Goal: Manage account settings

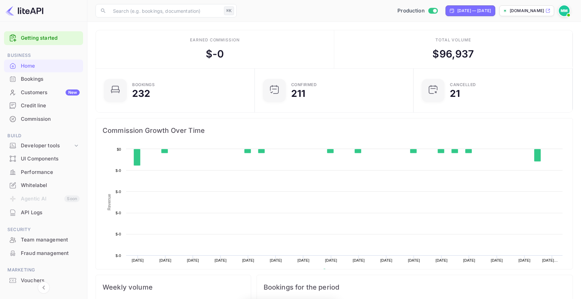
scroll to position [109, 155]
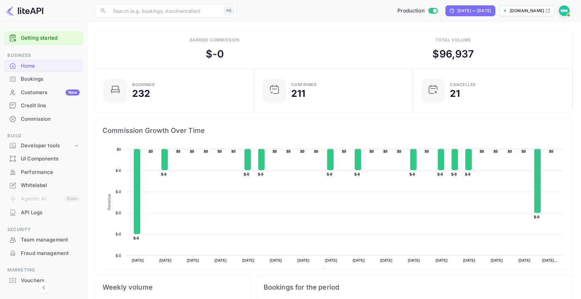
click at [572, 15] on div at bounding box center [565, 11] width 15 height 12
click at [568, 14] on span at bounding box center [568, 15] width 3 height 3
click at [522, 55] on div "Settings" at bounding box center [531, 53] width 77 height 16
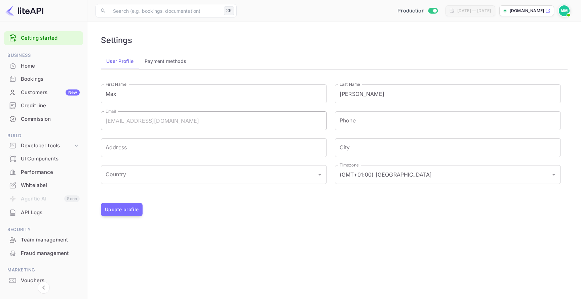
click at [174, 61] on button "Payment methods" at bounding box center [165, 61] width 53 height 16
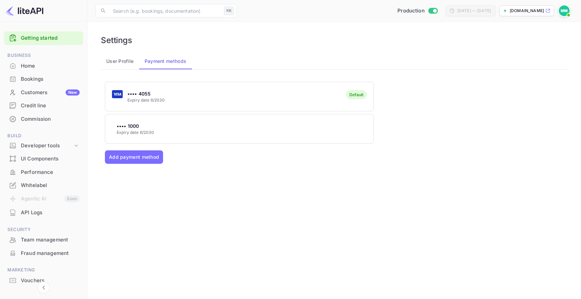
click at [131, 62] on button "User Profile" at bounding box center [120, 61] width 38 height 16
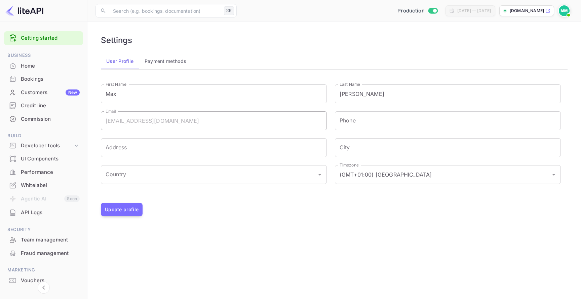
click at [56, 109] on div "Credit line" at bounding box center [50, 106] width 59 height 8
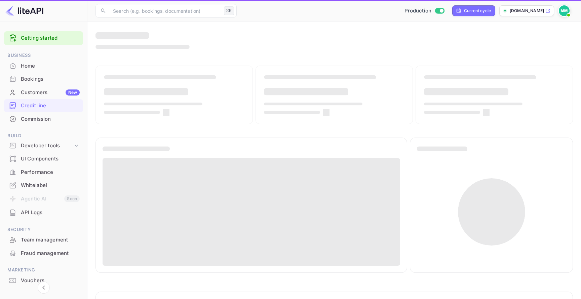
click at [60, 61] on div "Home" at bounding box center [43, 65] width 79 height 13
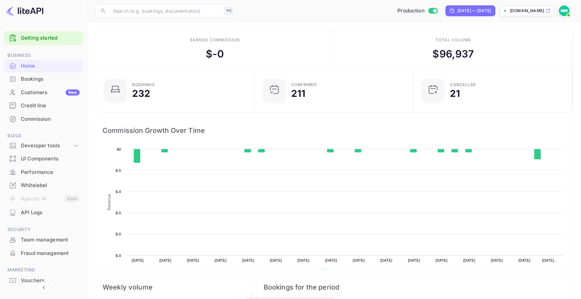
scroll to position [109, 155]
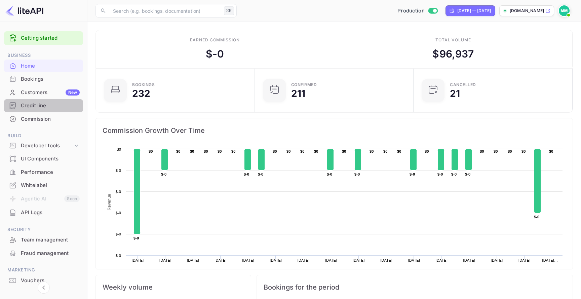
click at [49, 104] on div "Credit line" at bounding box center [50, 106] width 59 height 8
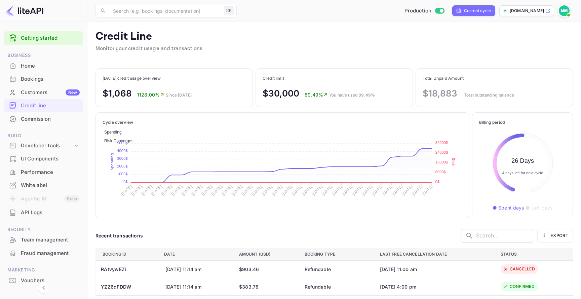
scroll to position [77, 87]
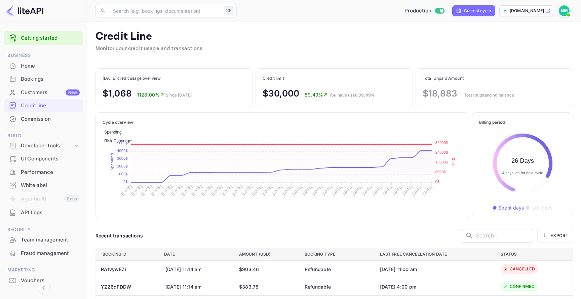
click at [565, 9] on img at bounding box center [564, 10] width 11 height 11
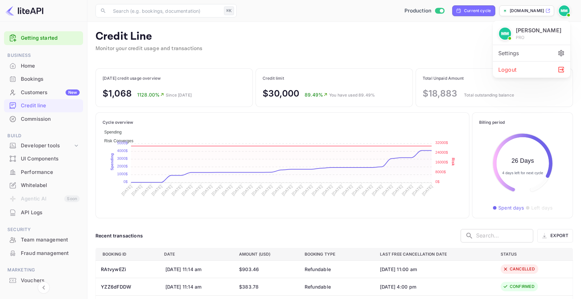
click at [528, 52] on div "Settings" at bounding box center [531, 53] width 77 height 16
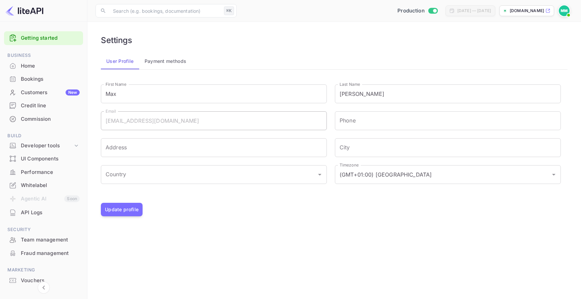
click at [185, 55] on button "Payment methods" at bounding box center [165, 61] width 53 height 16
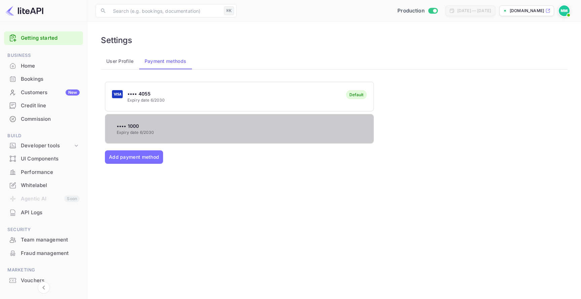
click at [171, 124] on div "•••• 1000 Expiry date 6/2030" at bounding box center [239, 129] width 268 height 27
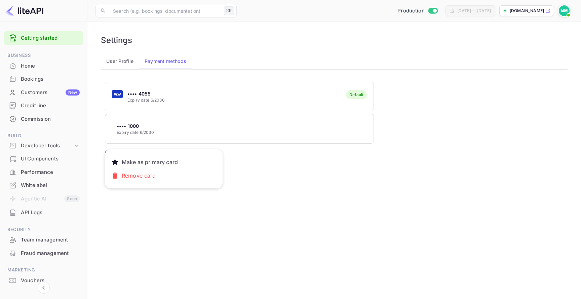
click at [185, 101] on div at bounding box center [290, 149] width 581 height 299
click at [157, 162] on button "Add payment method" at bounding box center [134, 156] width 58 height 13
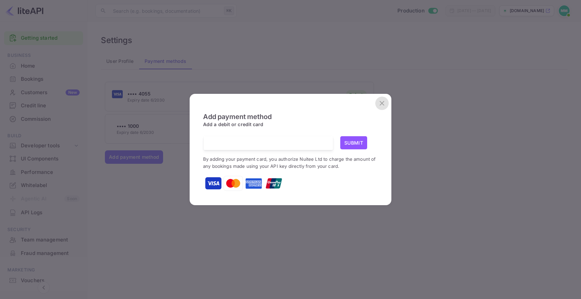
click at [380, 103] on icon "close" at bounding box center [382, 103] width 8 height 8
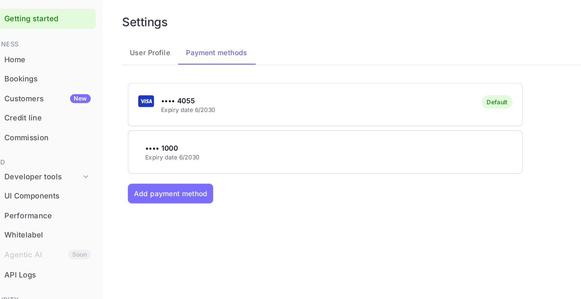
scroll to position [1, 0]
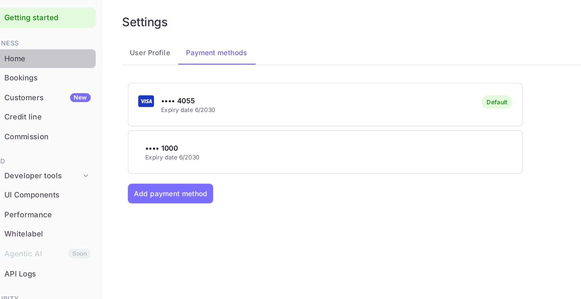
click at [54, 63] on div "Home" at bounding box center [50, 66] width 59 height 8
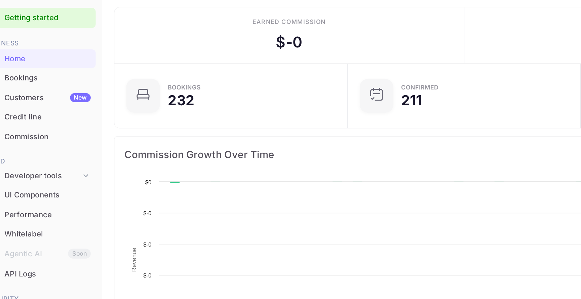
scroll to position [109, 155]
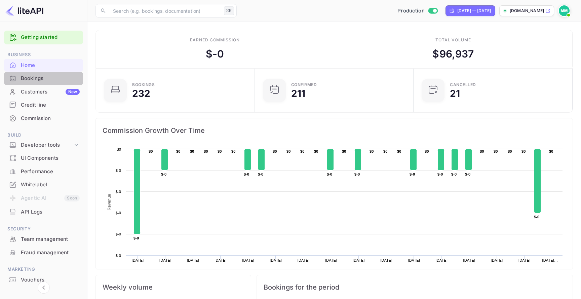
click at [47, 80] on div "Bookings" at bounding box center [50, 79] width 59 height 8
